Goal: Task Accomplishment & Management: Use online tool/utility

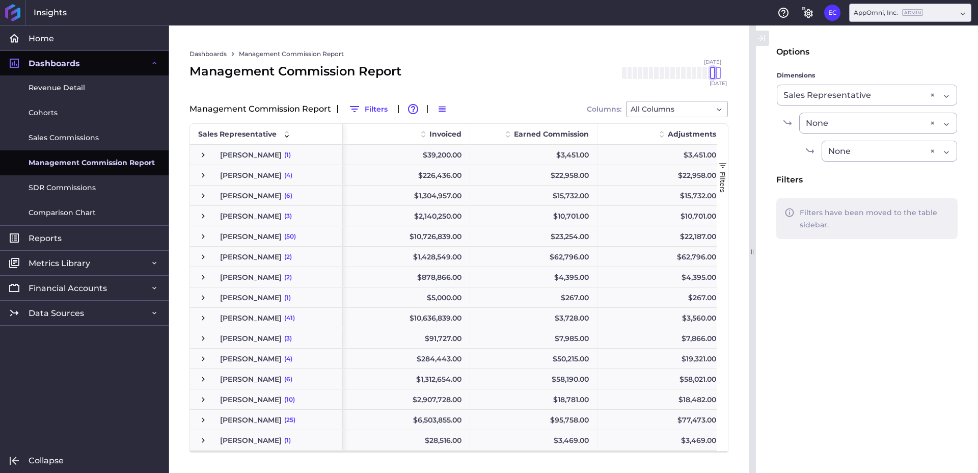
drag, startPoint x: 687, startPoint y: 72, endPoint x: 712, endPoint y: 73, distance: 25.0
click at [712, 73] on div at bounding box center [712, 73] width 5 height 12
drag, startPoint x: 720, startPoint y: 73, endPoint x: 713, endPoint y: 73, distance: 7.1
click at [713, 73] on div at bounding box center [712, 73] width 5 height 12
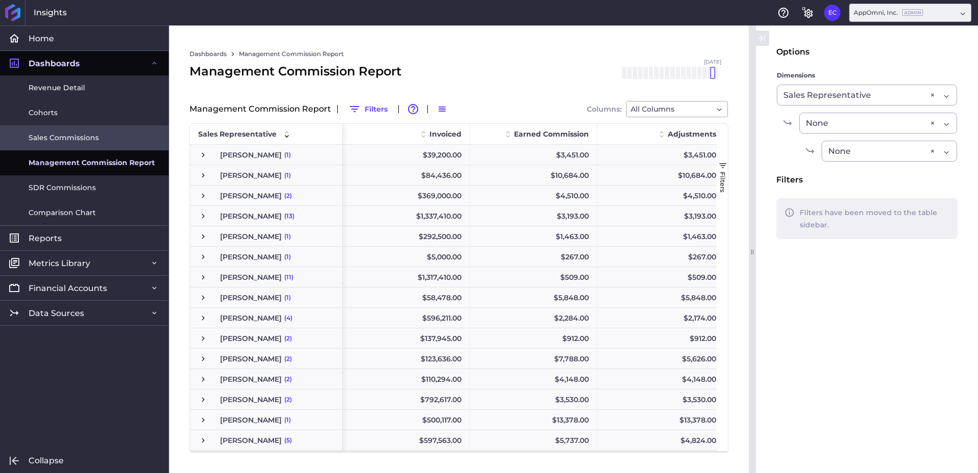
click at [61, 136] on span "Sales Commissions" at bounding box center [64, 137] width 70 height 11
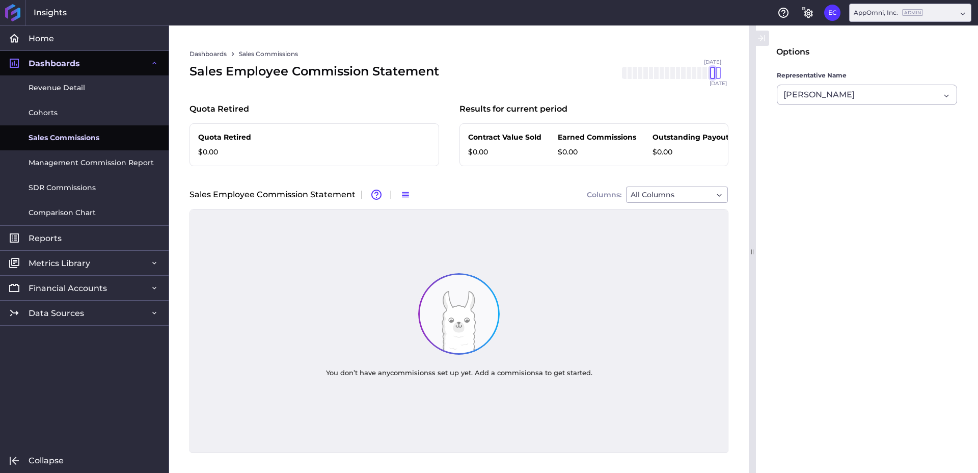
drag, startPoint x: 686, startPoint y: 73, endPoint x: 711, endPoint y: 73, distance: 25.5
click at [711, 73] on div at bounding box center [712, 73] width 5 height 12
click at [716, 74] on div "[DATE] Mar '[DATE] May '[DATE] [DATE] '[DATE] Sep '[DATE] Nov '[DATE] Jan '[DAT…" at bounding box center [669, 73] width 97 height 12
click at [855, 89] on div "[PERSON_NAME]" at bounding box center [861, 95] width 156 height 12
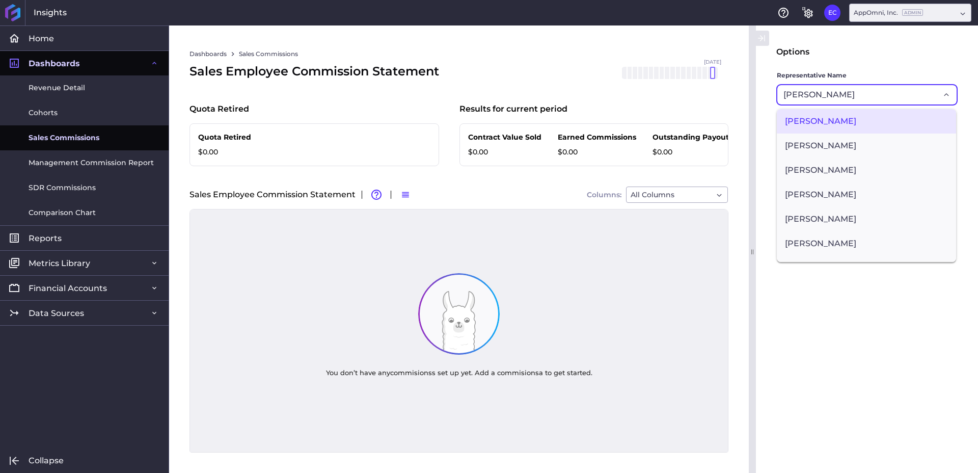
drag, startPoint x: 869, startPoint y: 90, endPoint x: 780, endPoint y: 95, distance: 89.3
click at [780, 95] on div "[PERSON_NAME] [PERSON_NAME] [PERSON_NAME] [PERSON_NAME] [PERSON_NAME] [PERSON_N…" at bounding box center [867, 95] width 180 height 20
drag, startPoint x: 837, startPoint y: 94, endPoint x: 768, endPoint y: 90, distance: 68.9
click at [768, 90] on main "Options Representative Name [PERSON_NAME] [PERSON_NAME] [PERSON_NAME] [PERSON_N…" at bounding box center [867, 249] width 222 height 406
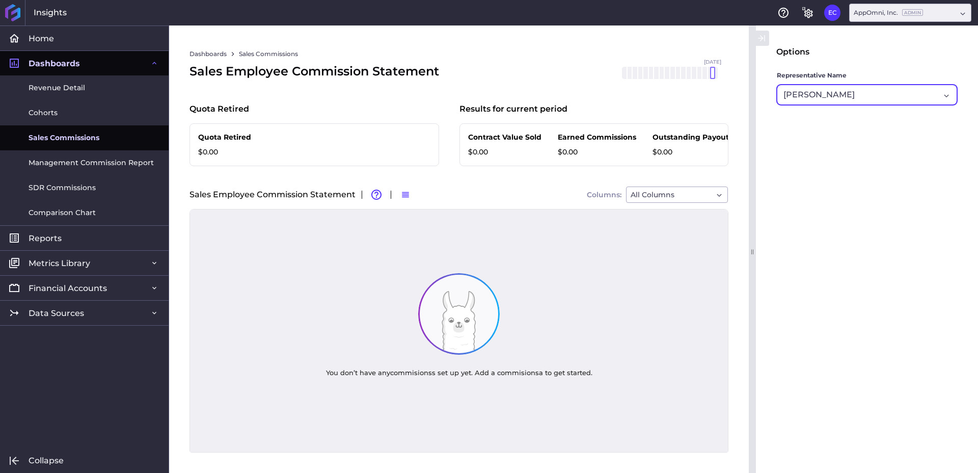
click at [852, 94] on div "[PERSON_NAME]" at bounding box center [861, 95] width 156 height 12
type input "b"
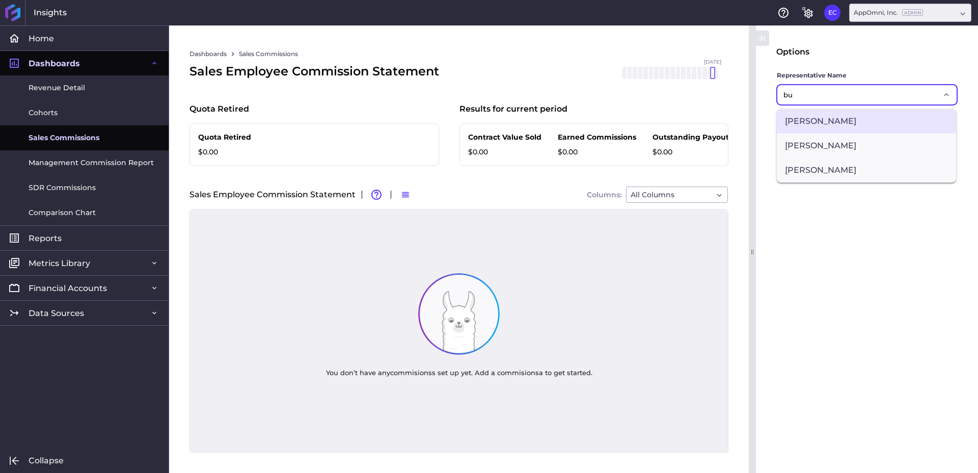
type input "bu"
click at [846, 114] on span "[PERSON_NAME]" at bounding box center [866, 121] width 179 height 24
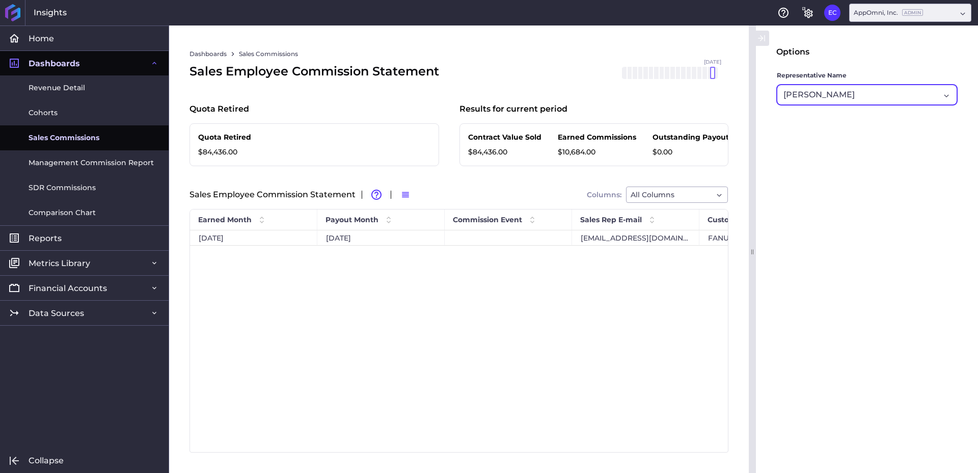
click at [856, 96] on div "[PERSON_NAME]" at bounding box center [861, 95] width 156 height 12
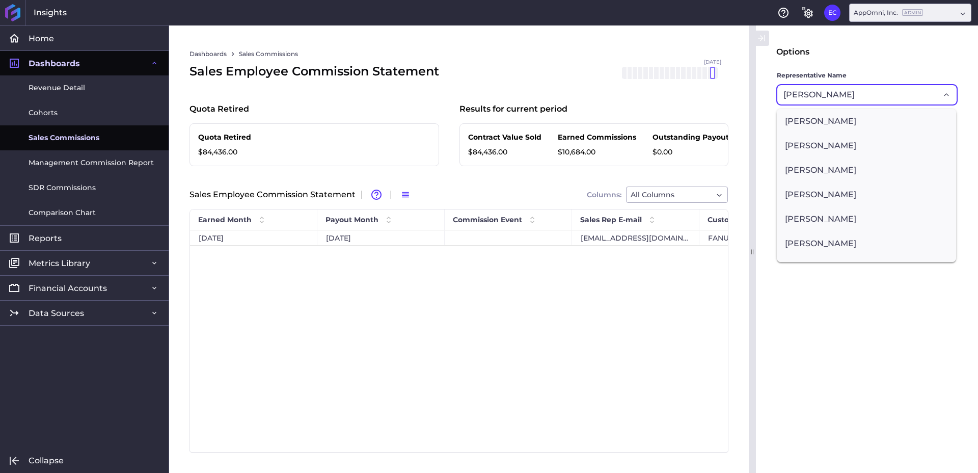
scroll to position [43, 0]
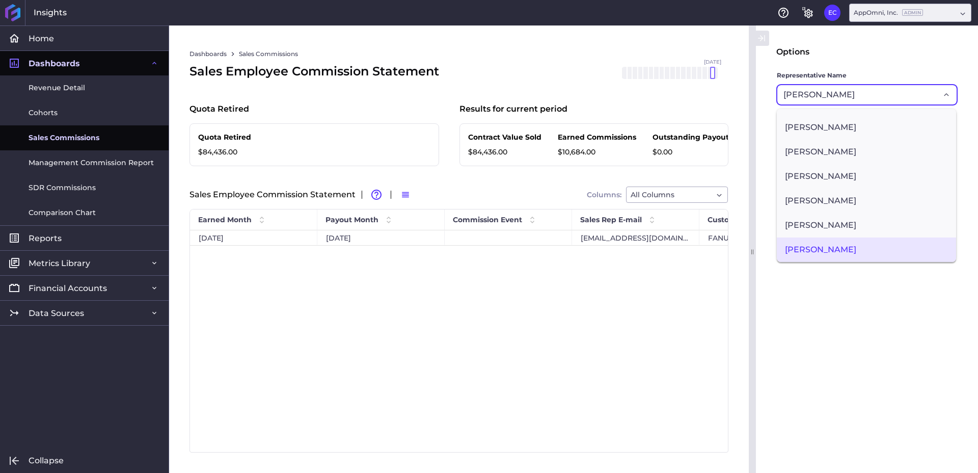
drag, startPoint x: 850, startPoint y: 93, endPoint x: 792, endPoint y: 90, distance: 58.2
click at [787, 89] on div "[PERSON_NAME]" at bounding box center [861, 95] width 156 height 12
drag, startPoint x: 842, startPoint y: 93, endPoint x: 763, endPoint y: 93, distance: 79.5
click at [763, 93] on main "Options Representative Name [PERSON_NAME] [PERSON_NAME] [PERSON_NAME] [PERSON_N…" at bounding box center [867, 249] width 222 height 406
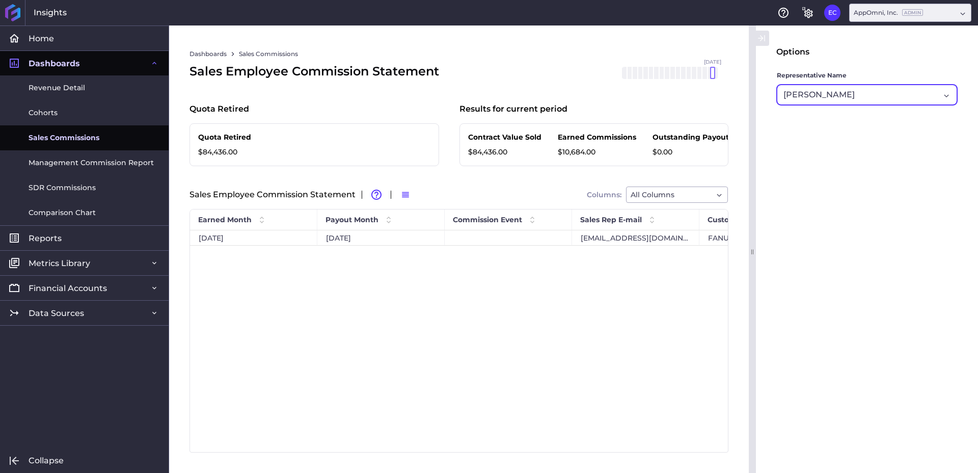
click at [854, 100] on div "[PERSON_NAME]" at bounding box center [861, 95] width 156 height 12
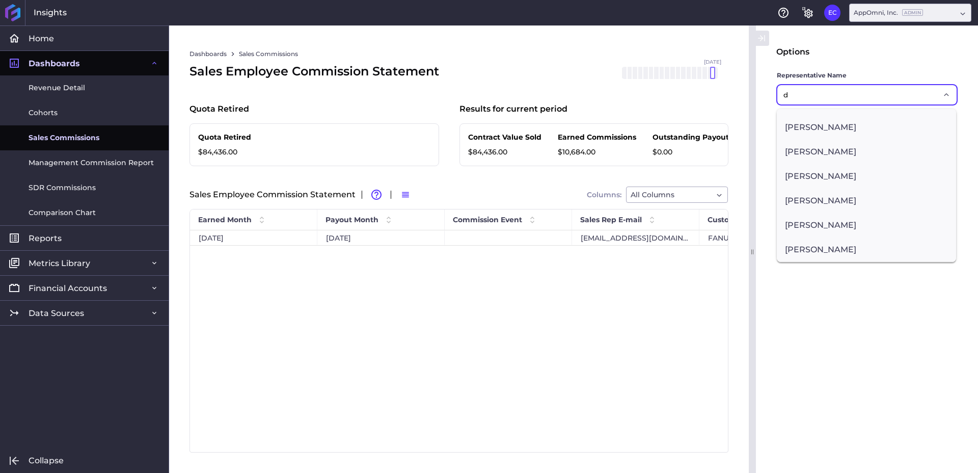
scroll to position [0, 0]
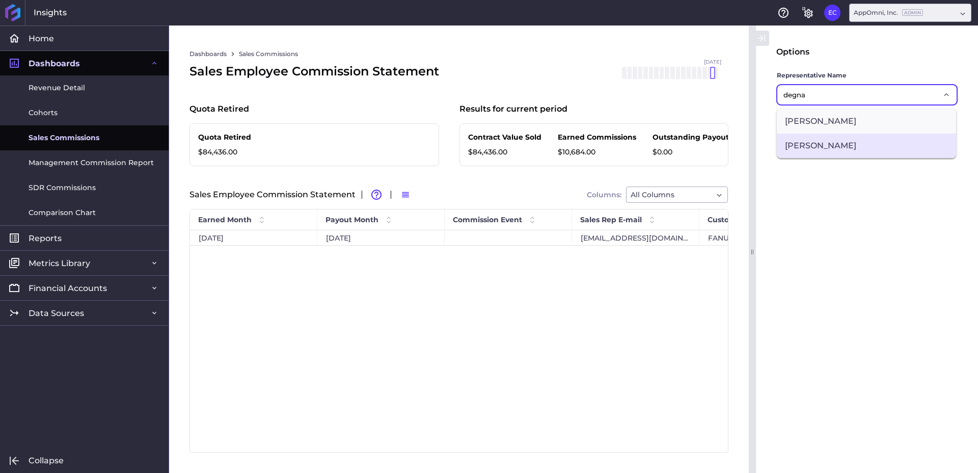
type input "degna"
click at [826, 145] on span "[PERSON_NAME]" at bounding box center [866, 145] width 179 height 24
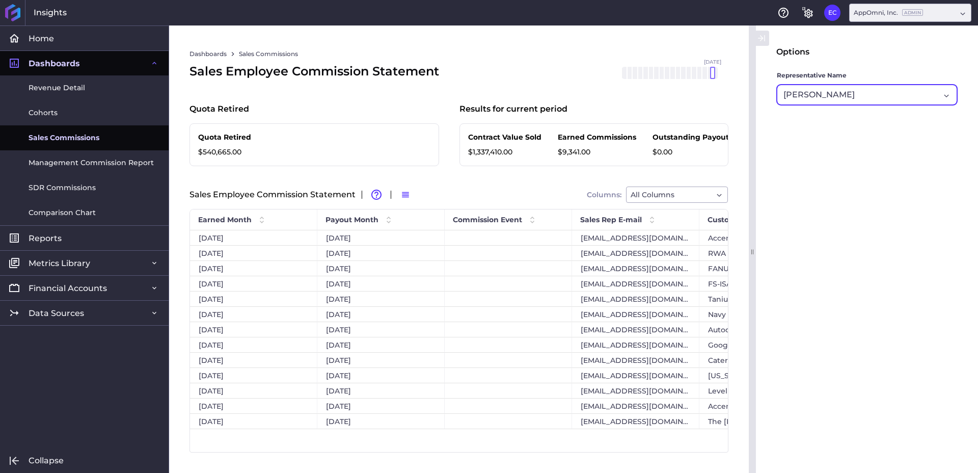
click at [856, 93] on div "[PERSON_NAME]" at bounding box center [861, 95] width 156 height 12
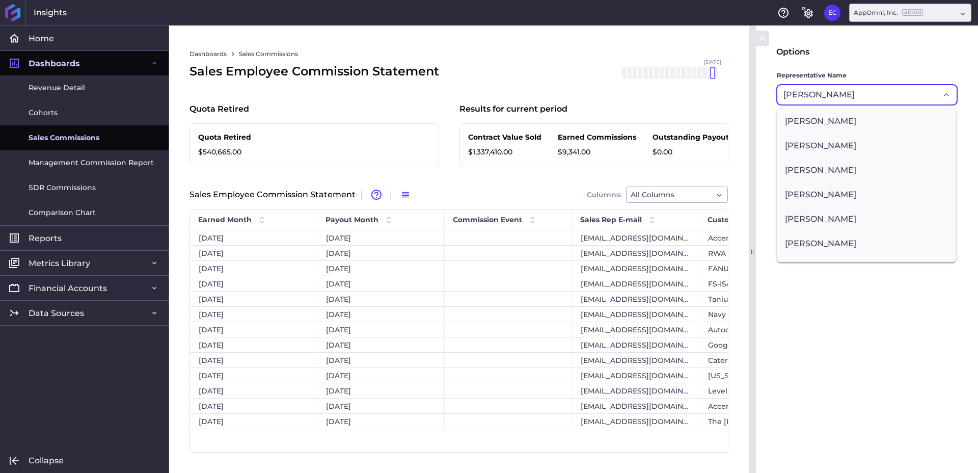
scroll to position [385, 0]
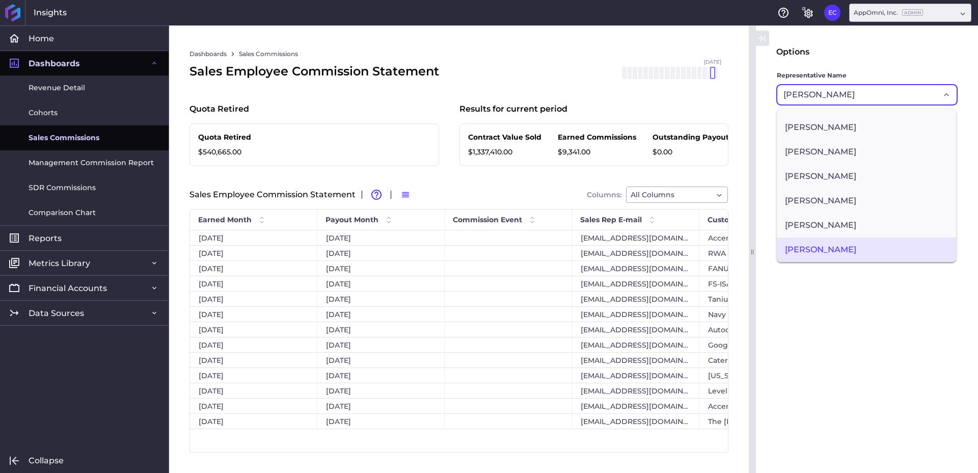
click at [880, 296] on main "Options Representative Name [PERSON_NAME] [PERSON_NAME] [PERSON_NAME] [PERSON_N…" at bounding box center [867, 249] width 222 height 406
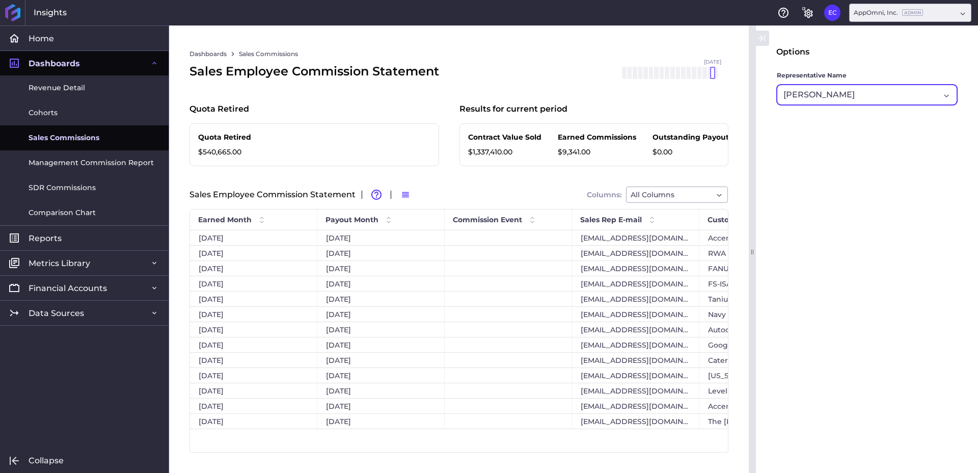
click at [855, 89] on input "Dropdown select" at bounding box center [856, 95] width 3 height 12
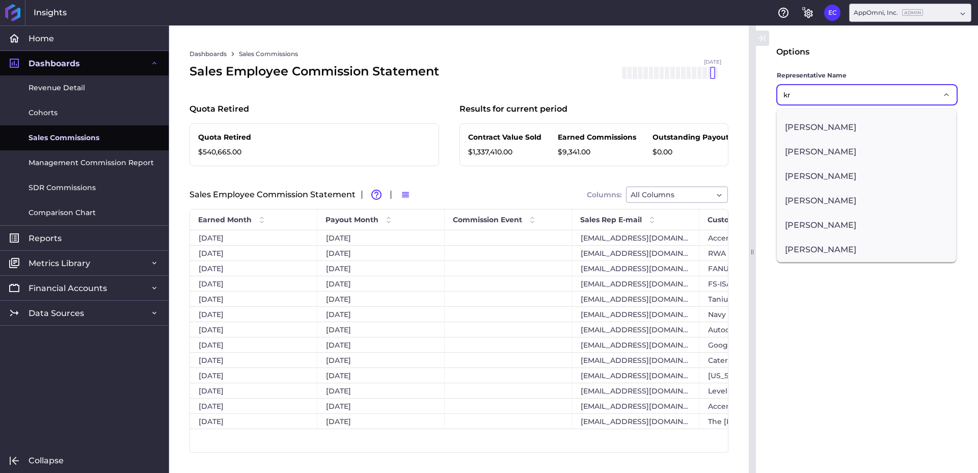
scroll to position [0, 0]
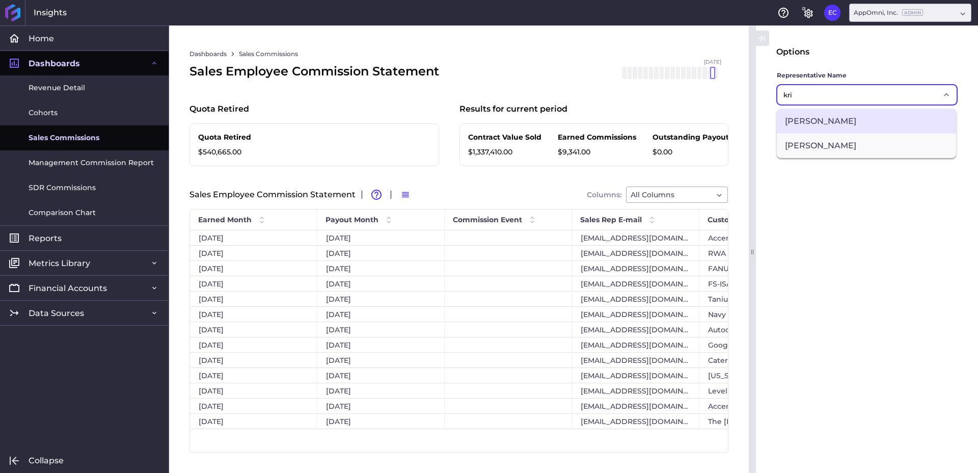
type input "kri"
click at [826, 119] on span "[PERSON_NAME]" at bounding box center [866, 121] width 179 height 24
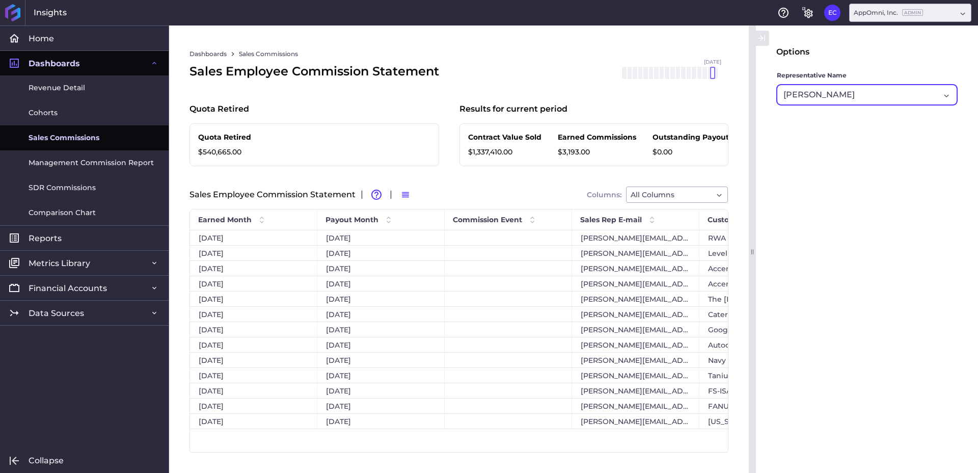
click at [853, 94] on div "[PERSON_NAME]" at bounding box center [861, 95] width 156 height 12
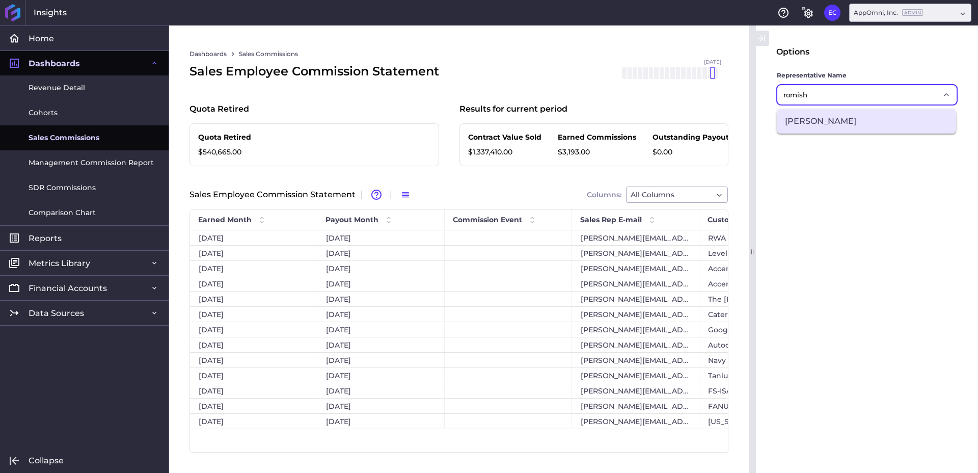
type input "romish"
click at [843, 122] on span "[PERSON_NAME]" at bounding box center [866, 121] width 179 height 24
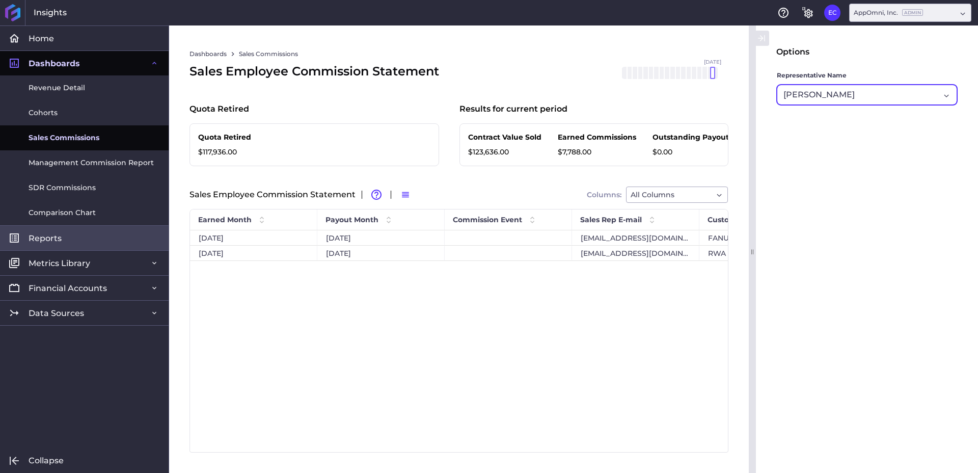
click at [51, 240] on span "Reports" at bounding box center [45, 238] width 33 height 11
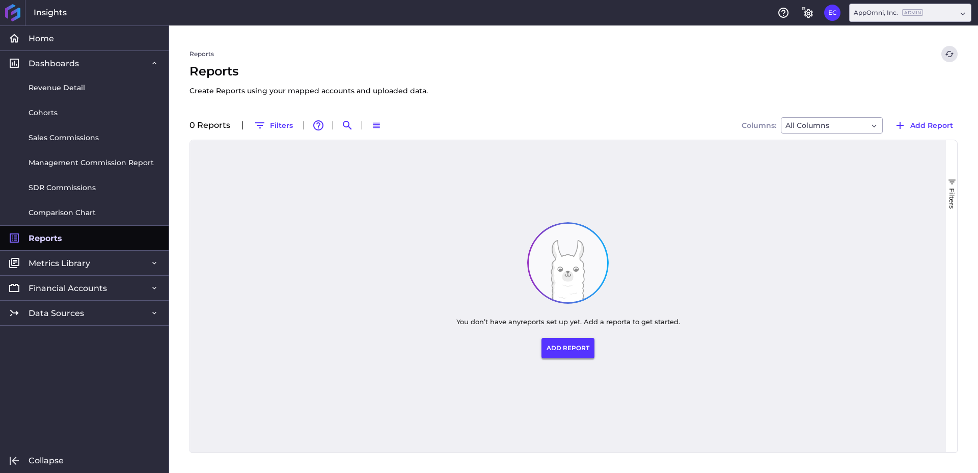
click at [570, 347] on button "ADD REPORT" at bounding box center [567, 348] width 53 height 20
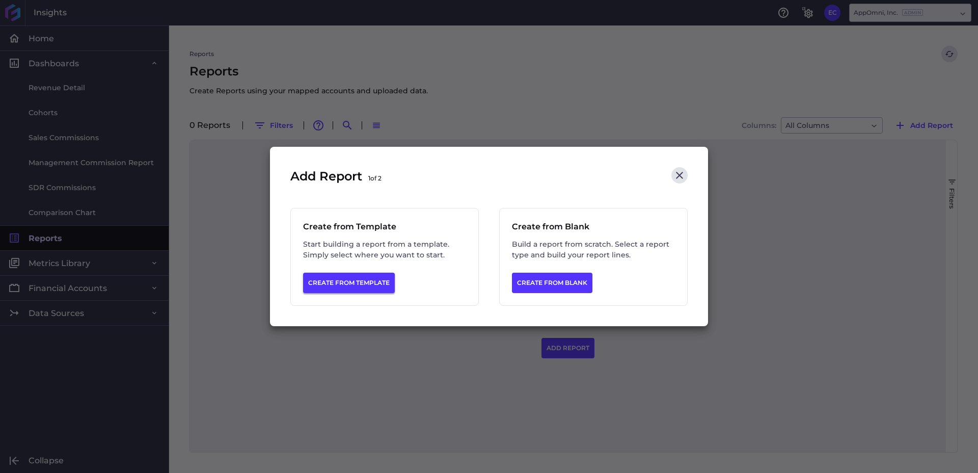
click at [358, 282] on button "CREATE FROM TEMPLATE" at bounding box center [349, 283] width 92 height 20
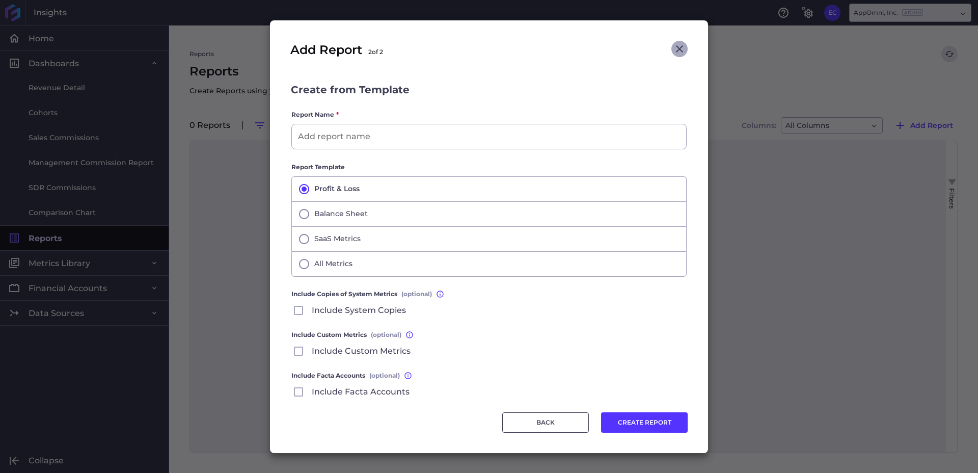
click at [675, 46] on icon "Close" at bounding box center [679, 49] width 12 height 12
click at [678, 48] on icon "Close" at bounding box center [679, 49] width 12 height 12
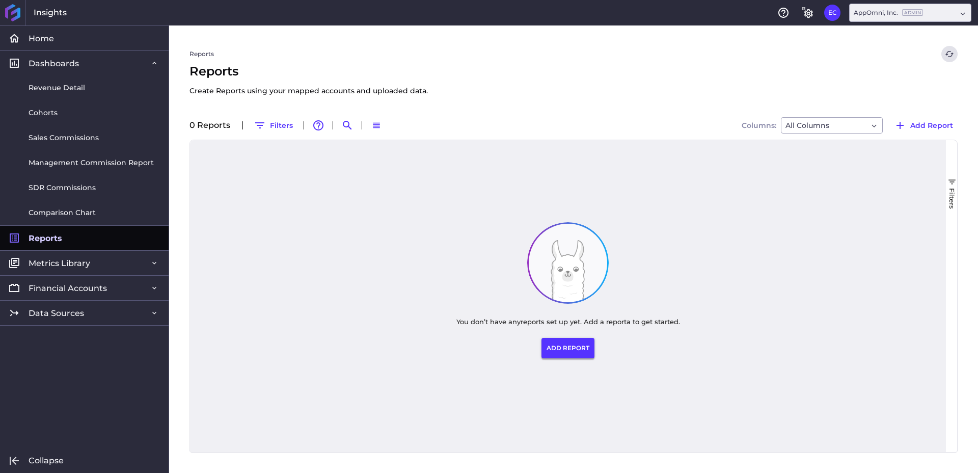
click at [578, 352] on button "ADD REPORT" at bounding box center [567, 348] width 53 height 20
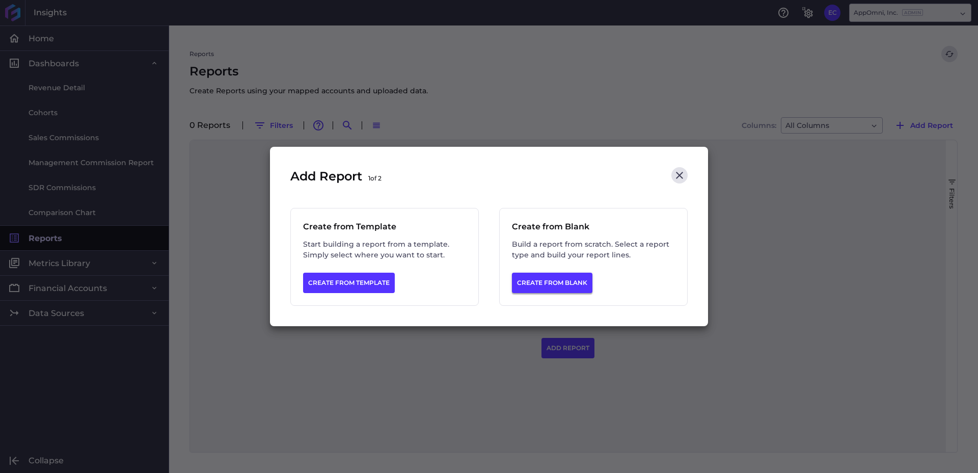
click at [555, 282] on button "CREATE FROM BLANK" at bounding box center [552, 283] width 80 height 20
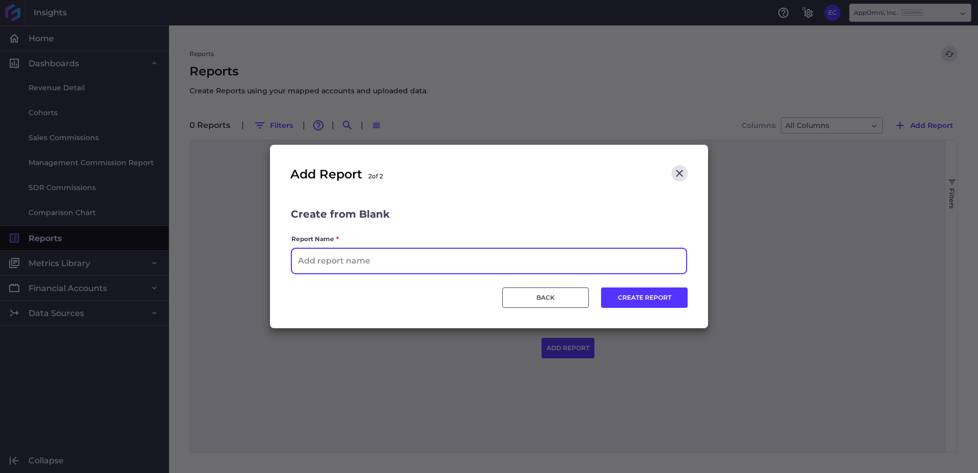
click at [468, 262] on input at bounding box center [489, 261] width 394 height 24
type input "Commissions"
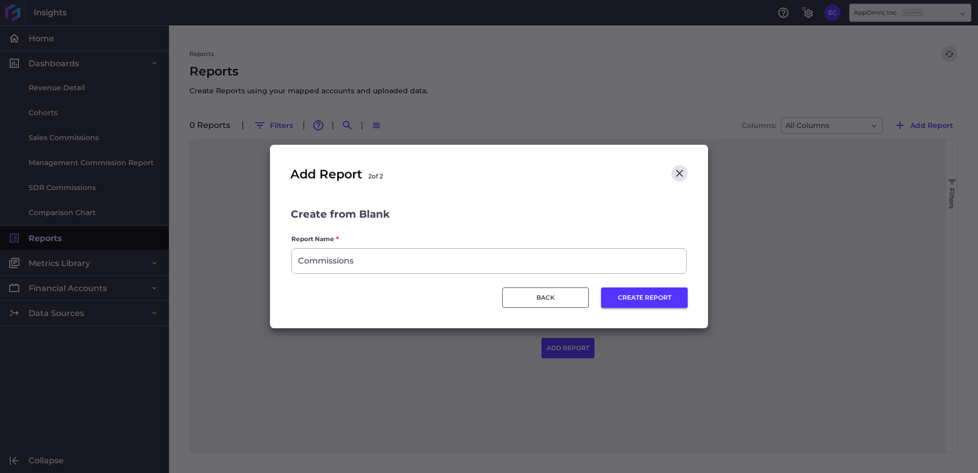
click at [654, 293] on button "CREATE REPORT" at bounding box center [644, 297] width 87 height 20
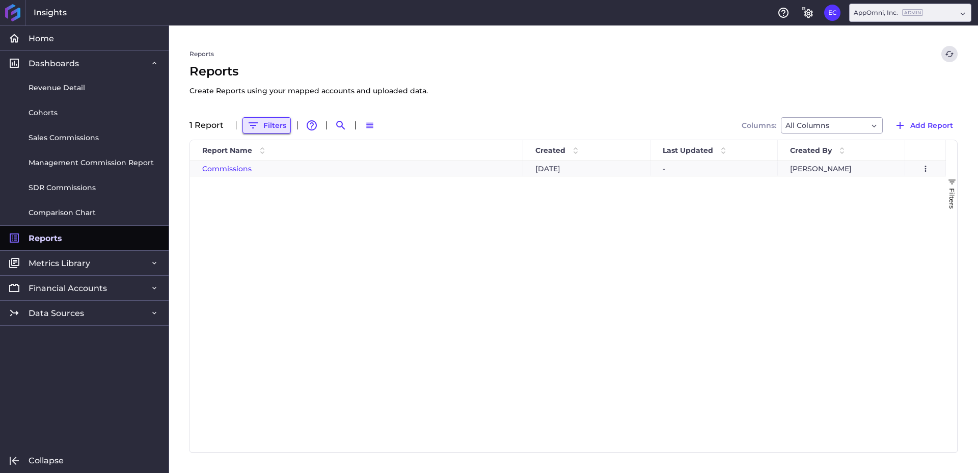
click at [270, 123] on button "Filters" at bounding box center [266, 125] width 48 height 16
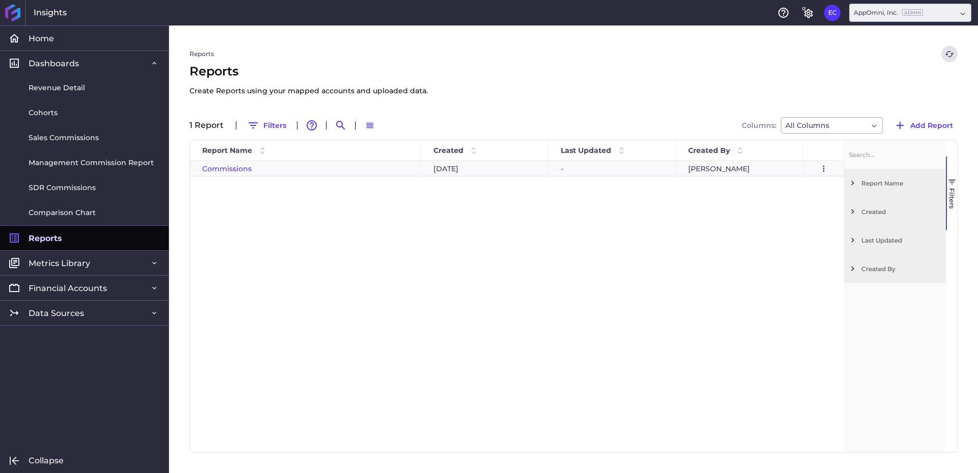
click at [854, 184] on span "Filter List 4 Filters" at bounding box center [852, 182] width 9 height 9
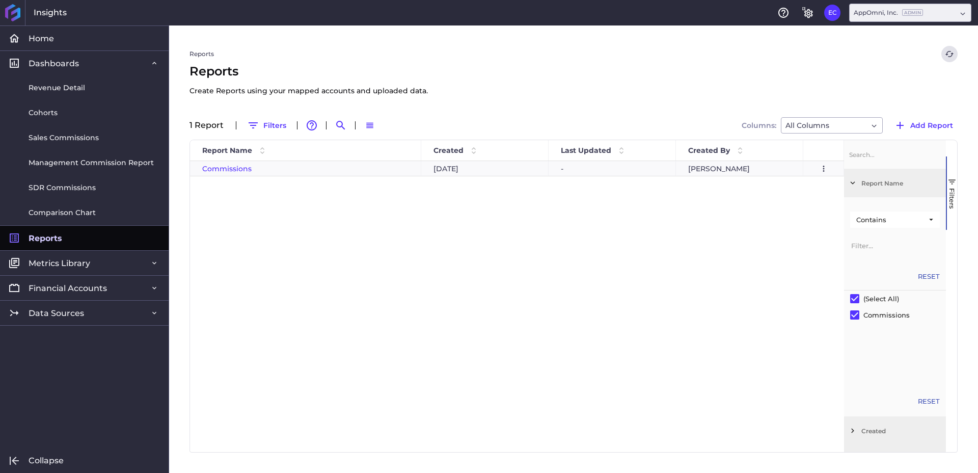
click at [727, 302] on div "Commissions [DATE] - [PERSON_NAME] Preview Report Duplicate Report... Download …" at bounding box center [517, 306] width 654 height 291
click at [853, 178] on span "Filter List 4 Filters" at bounding box center [852, 182] width 9 height 9
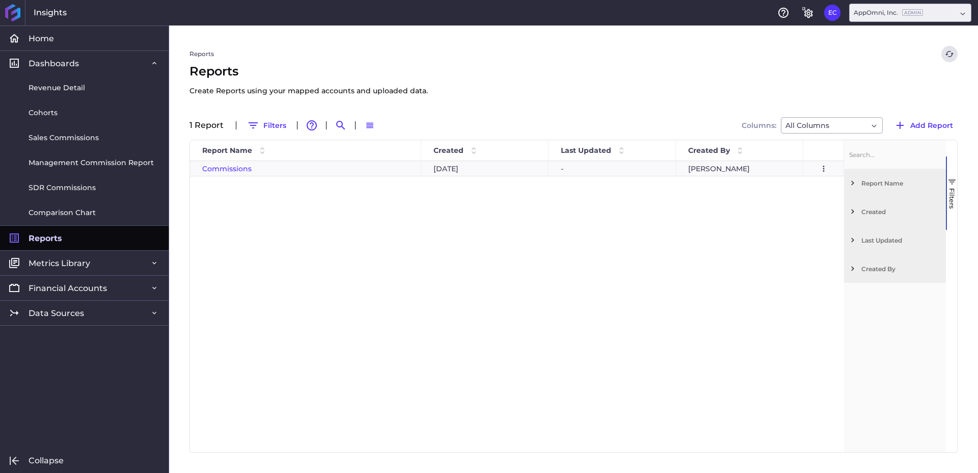
click at [849, 267] on span "Filter List 4 Filters" at bounding box center [852, 268] width 9 height 9
click at [916, 311] on div "Contains" at bounding box center [895, 305] width 90 height 16
click at [896, 320] on div "Contains" at bounding box center [895, 323] width 90 height 16
click at [876, 334] on input "Filter Value" at bounding box center [895, 330] width 90 height 20
click at [853, 240] on span "Filter List 4 Filters" at bounding box center [852, 239] width 9 height 9
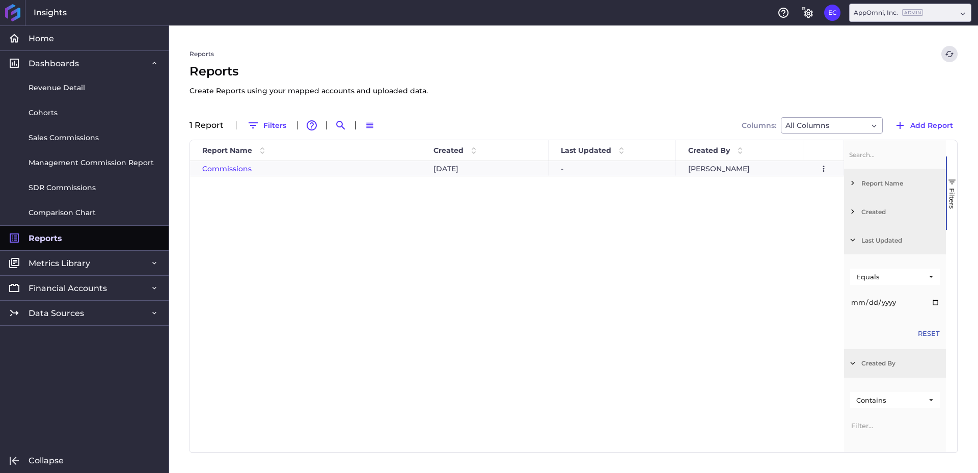
click at [743, 51] on div "Reports Refresh table data" at bounding box center [573, 54] width 768 height 16
click at [73, 135] on span "Sales Commissions" at bounding box center [64, 137] width 70 height 11
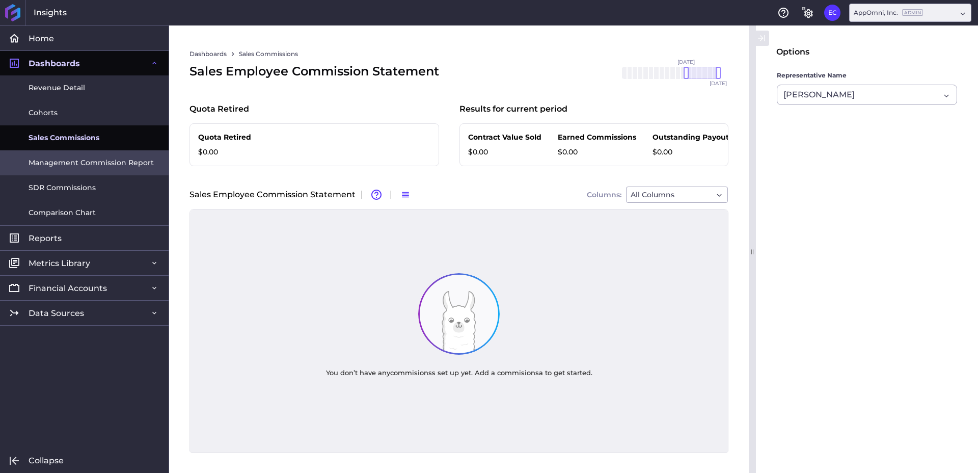
click at [67, 159] on span "Management Commission Report" at bounding box center [91, 162] width 125 height 11
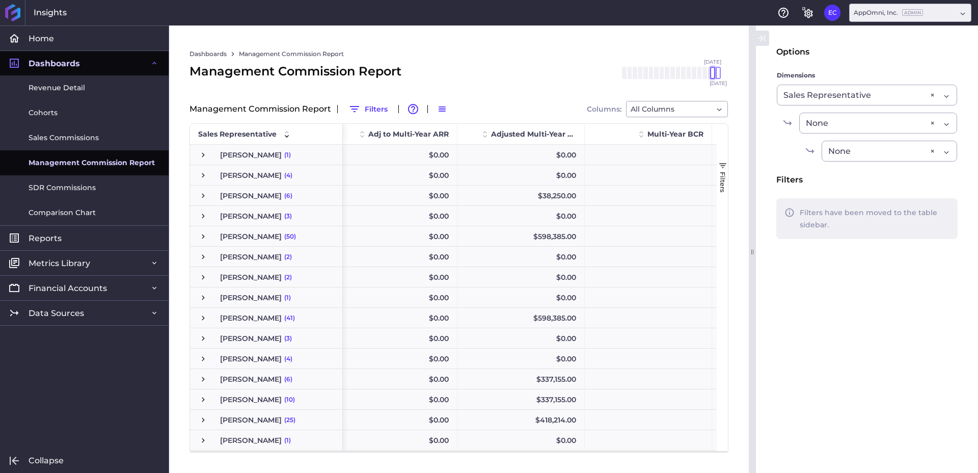
drag, startPoint x: 687, startPoint y: 74, endPoint x: 713, endPoint y: 74, distance: 26.0
click at [713, 74] on div at bounding box center [712, 73] width 5 height 12
click at [715, 74] on div "[DATE] Mar '[DATE] May '[DATE] [DATE] '[DATE] Sep '[DATE] Nov '[DATE] Jan '[DAT…" at bounding box center [669, 73] width 97 height 12
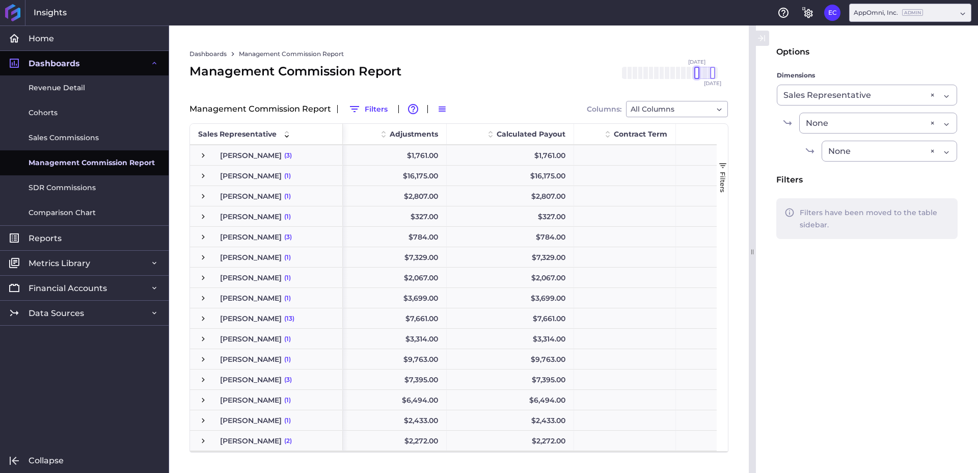
drag, startPoint x: 713, startPoint y: 73, endPoint x: 698, endPoint y: 74, distance: 15.3
click at [698, 74] on div at bounding box center [696, 73] width 5 height 12
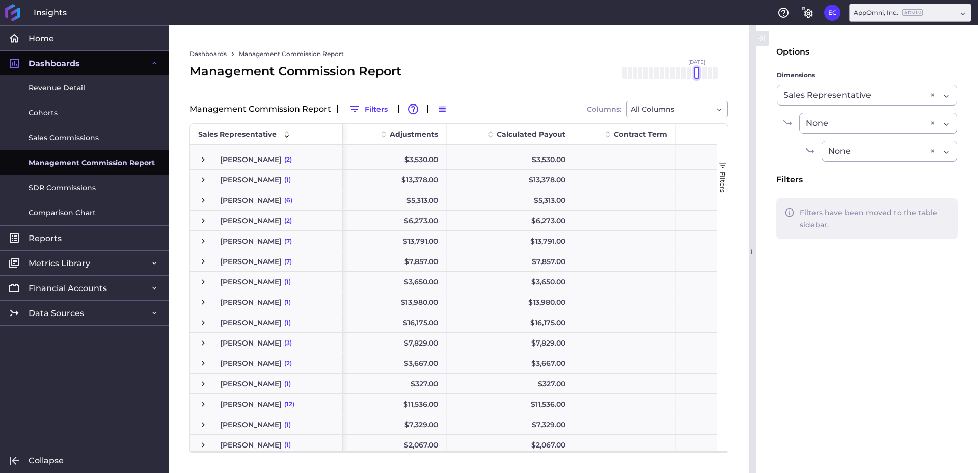
drag, startPoint x: 713, startPoint y: 74, endPoint x: 698, endPoint y: 75, distance: 15.3
click at [698, 75] on div at bounding box center [696, 73] width 5 height 12
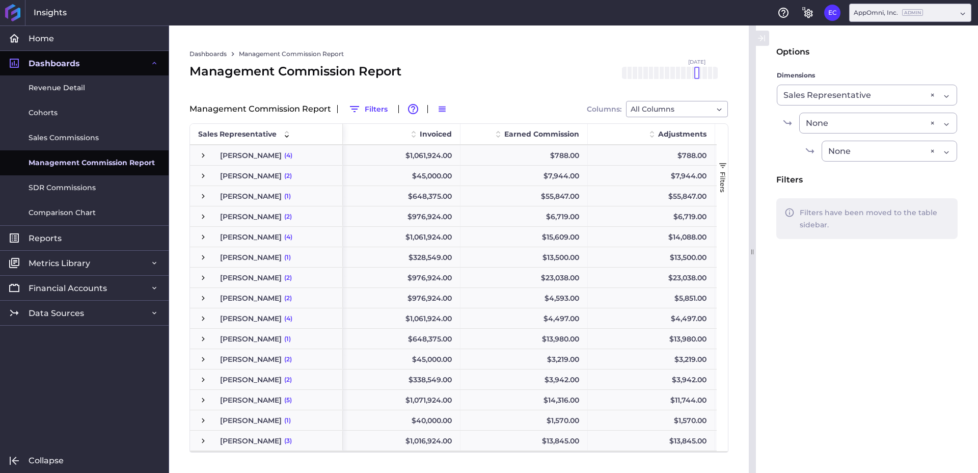
scroll to position [0, 97]
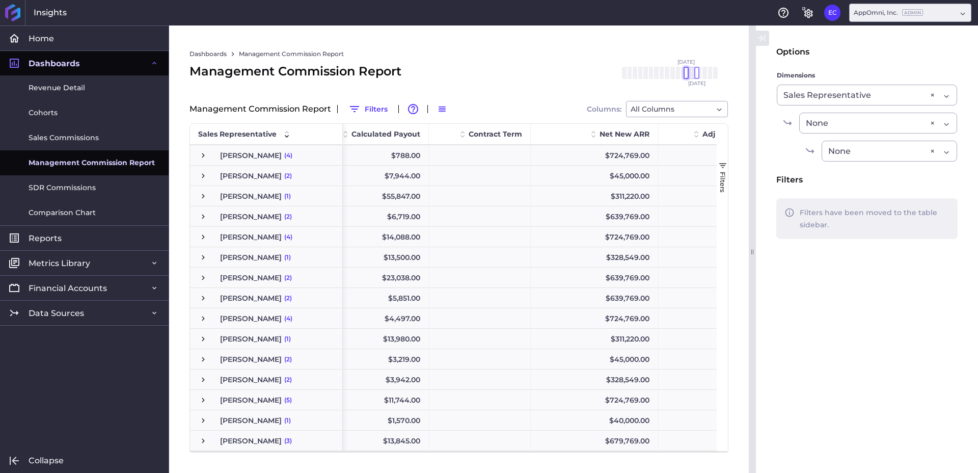
click at [686, 75] on div at bounding box center [686, 73] width 5 height 12
drag, startPoint x: 697, startPoint y: 73, endPoint x: 686, endPoint y: 74, distance: 11.3
click at [686, 74] on div at bounding box center [686, 73] width 5 height 12
drag, startPoint x: 687, startPoint y: 77, endPoint x: 694, endPoint y: 76, distance: 7.2
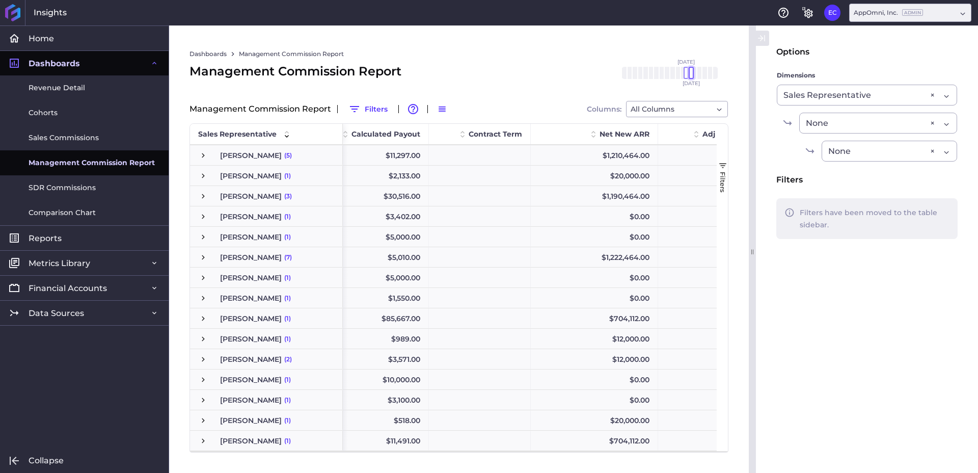
click at [694, 76] on div "[DATE] Mar '[DATE] May '[DATE] [DATE] '[DATE] Sep '[DATE] Nov '[DATE] Jan '[DAT…" at bounding box center [669, 73] width 97 height 12
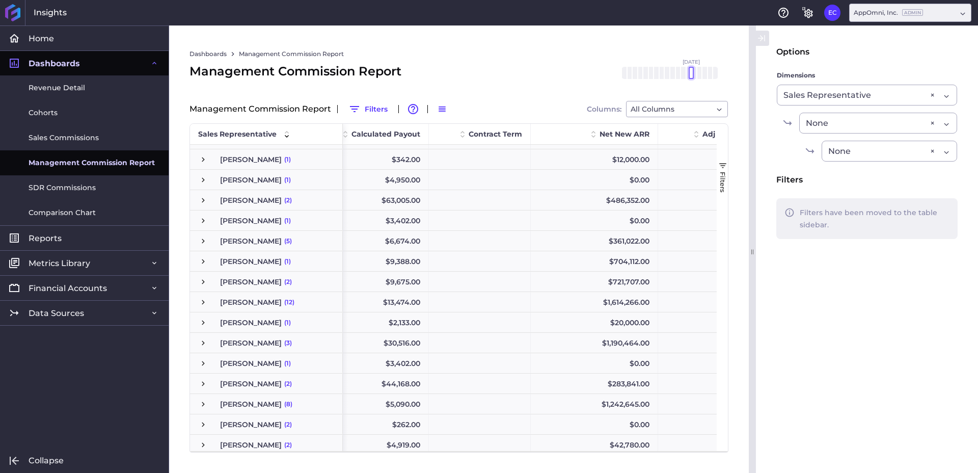
drag, startPoint x: 687, startPoint y: 76, endPoint x: 694, endPoint y: 75, distance: 7.7
click at [694, 75] on div "[DATE] Mar '[DATE] May '[DATE] [DATE] '[DATE] Sep '[DATE] Nov '[DATE] Jan '[DAT…" at bounding box center [669, 73] width 97 height 12
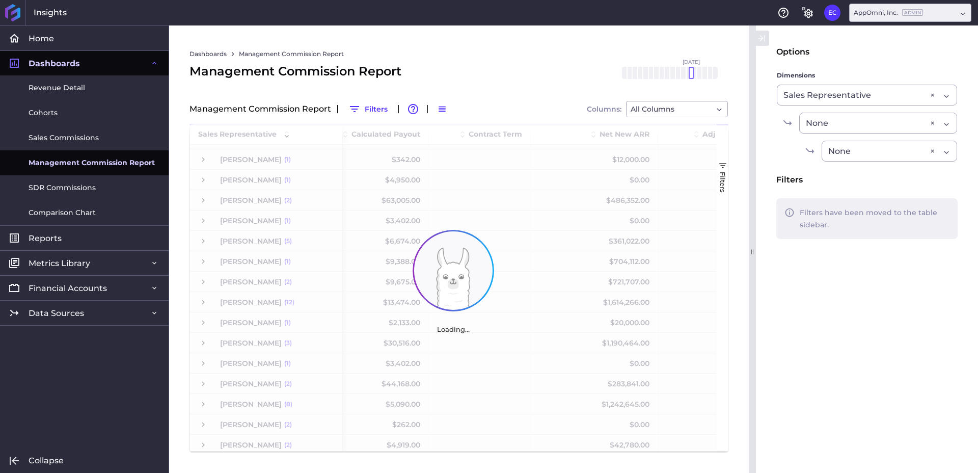
scroll to position [162, 0]
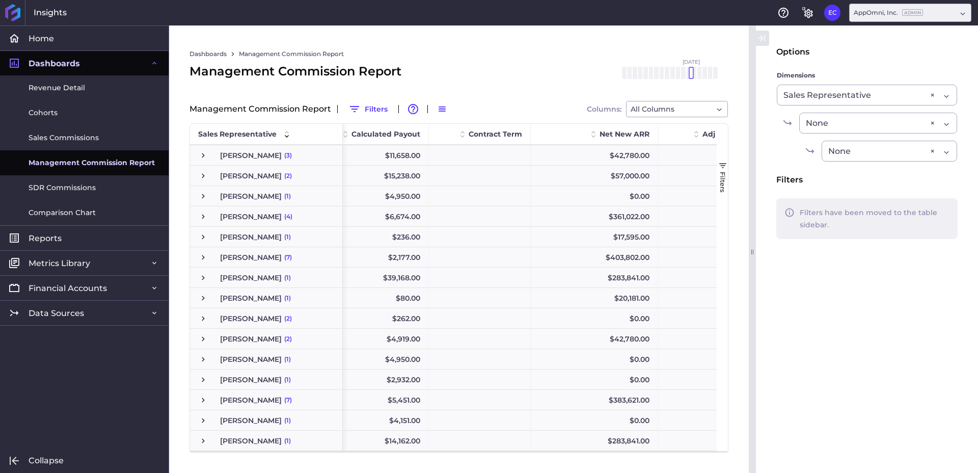
click at [539, 70] on div "Management Commission Report [DATE] Mar '[DATE] May '[DATE] [DATE] '[DATE] Sep …" at bounding box center [458, 81] width 539 height 39
drag, startPoint x: 692, startPoint y: 73, endPoint x: 701, endPoint y: 73, distance: 9.7
click at [701, 73] on div at bounding box center [701, 73] width 5 height 12
drag, startPoint x: 692, startPoint y: 73, endPoint x: 700, endPoint y: 73, distance: 8.7
click at [701, 73] on div "[DATE] Mar '[DATE] May '[DATE] [DATE] '[DATE] Sep '[DATE] Nov '[DATE] Jan '[DAT…" at bounding box center [669, 73] width 97 height 12
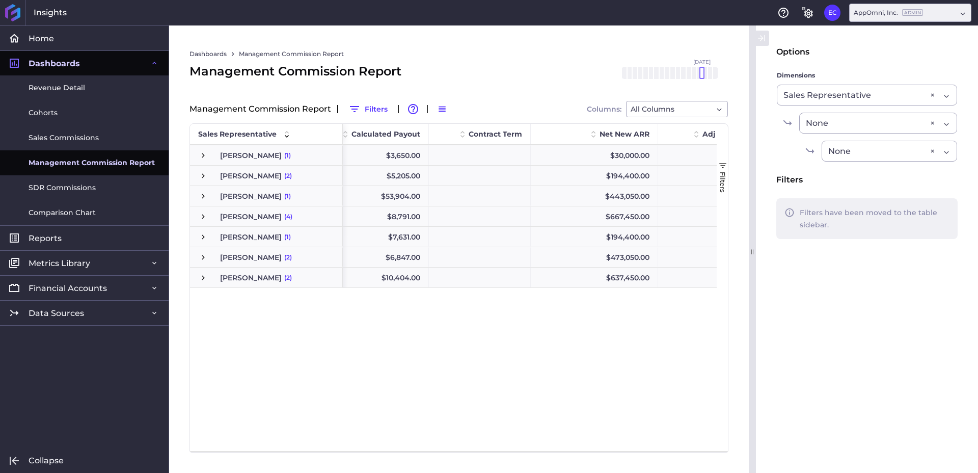
scroll to position [0, 0]
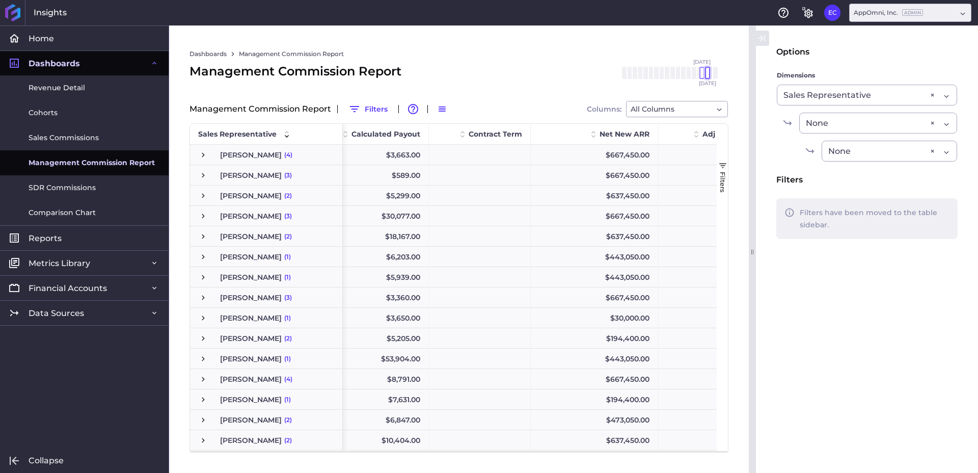
drag, startPoint x: 702, startPoint y: 73, endPoint x: 708, endPoint y: 72, distance: 6.1
click at [708, 72] on div at bounding box center [707, 73] width 5 height 12
drag, startPoint x: 701, startPoint y: 75, endPoint x: 707, endPoint y: 75, distance: 6.1
click at [707, 75] on div "[DATE] Mar '[DATE] May '[DATE] [DATE] '[DATE] Sep '[DATE] Nov '[DATE] Jan '[DAT…" at bounding box center [669, 73] width 97 height 12
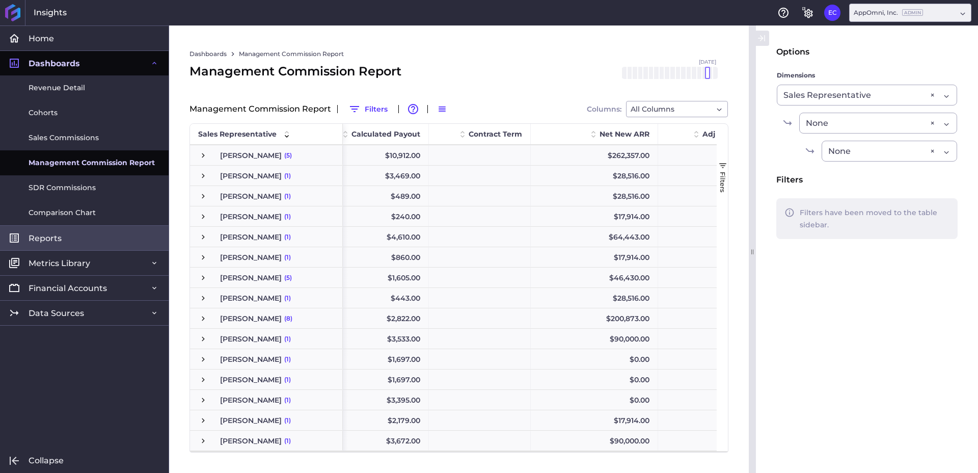
scroll to position [122, 0]
click at [713, 75] on div at bounding box center [712, 73] width 5 height 12
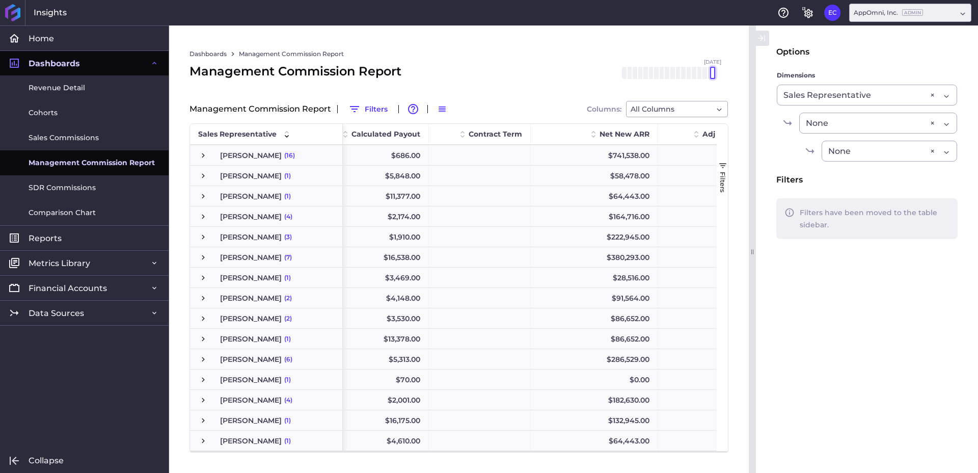
click at [713, 76] on div "[DATE] Mar '[DATE] May '[DATE] [DATE] '[DATE] Sep '[DATE] Nov '[DATE] Jan '[DAT…" at bounding box center [669, 73] width 97 height 12
click at [549, 56] on div "Dashboards Management Commission Report" at bounding box center [458, 54] width 539 height 16
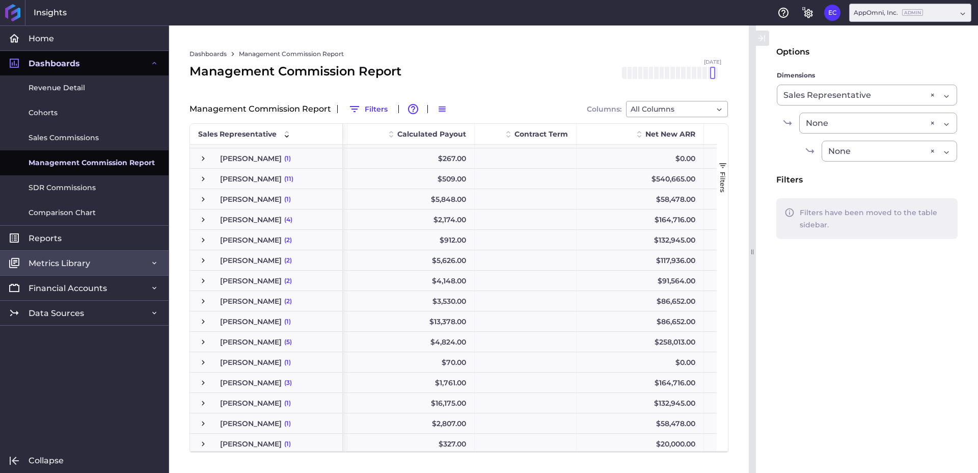
scroll to position [101, 0]
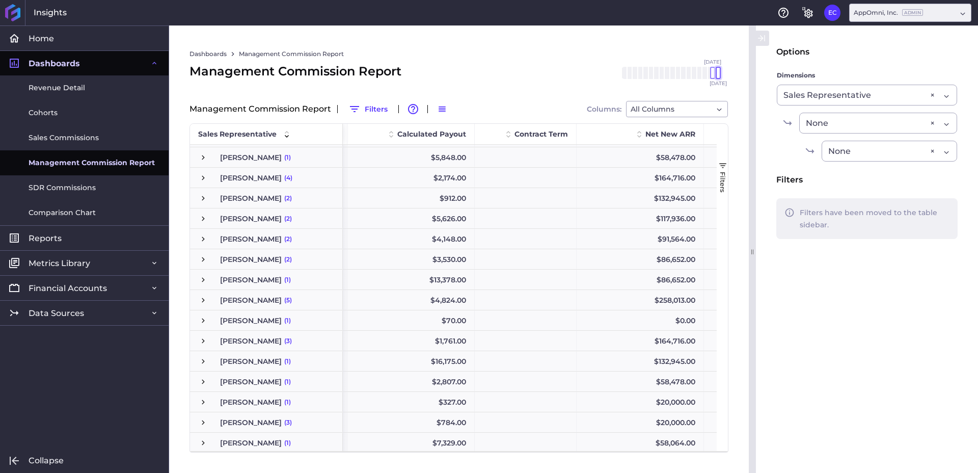
drag, startPoint x: 715, startPoint y: 74, endPoint x: 720, endPoint y: 74, distance: 5.6
click at [722, 74] on div "[DATE] Mar '[DATE] May '[DATE] [DATE] '[DATE] Sep '[DATE] Nov '[DATE] Jan '[DAT…" at bounding box center [669, 73] width 117 height 12
drag, startPoint x: 714, startPoint y: 75, endPoint x: 722, endPoint y: 75, distance: 8.7
click at [718, 74] on div "[DATE] Mar '[DATE] May '[DATE] [DATE] '[DATE] Sep '[DATE] Nov '[DATE] Jan '[DAT…" at bounding box center [669, 73] width 97 height 12
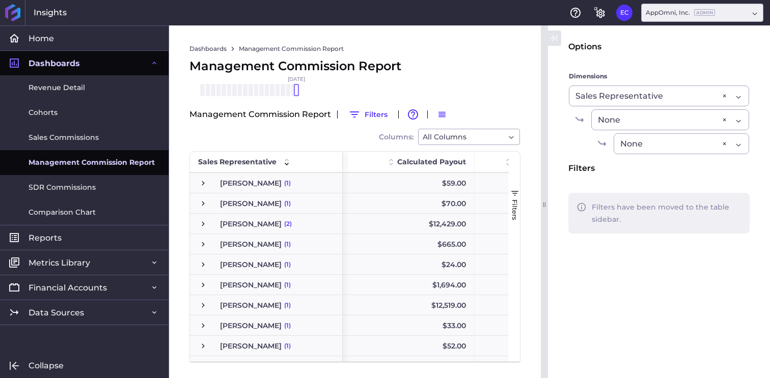
scroll to position [0, 377]
